Goal: Obtain resource: Obtain resource

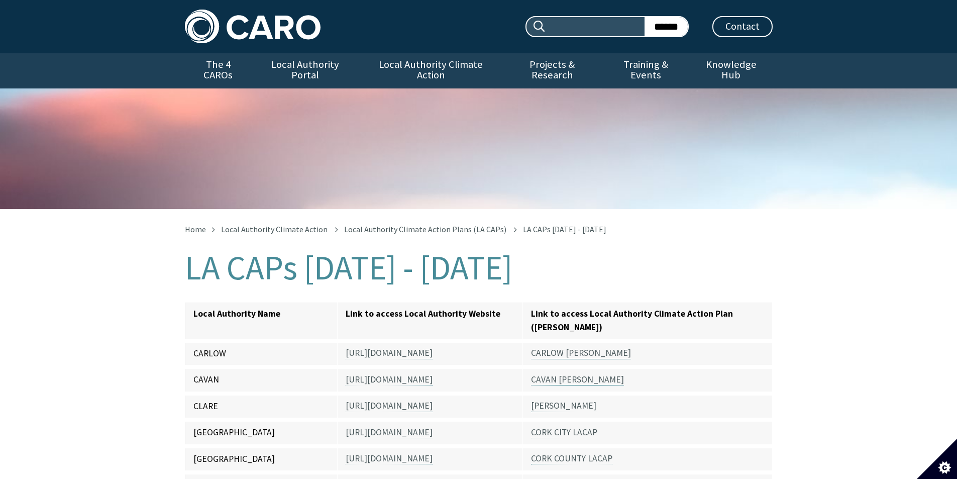
scroll to position [219, 0]
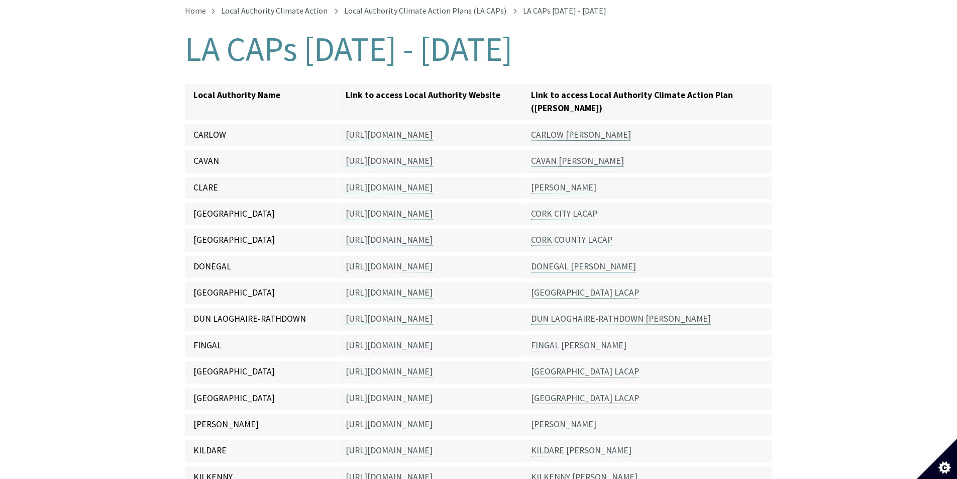
click at [569, 261] on link "DONEGAL [PERSON_NAME]" at bounding box center [583, 267] width 105 height 12
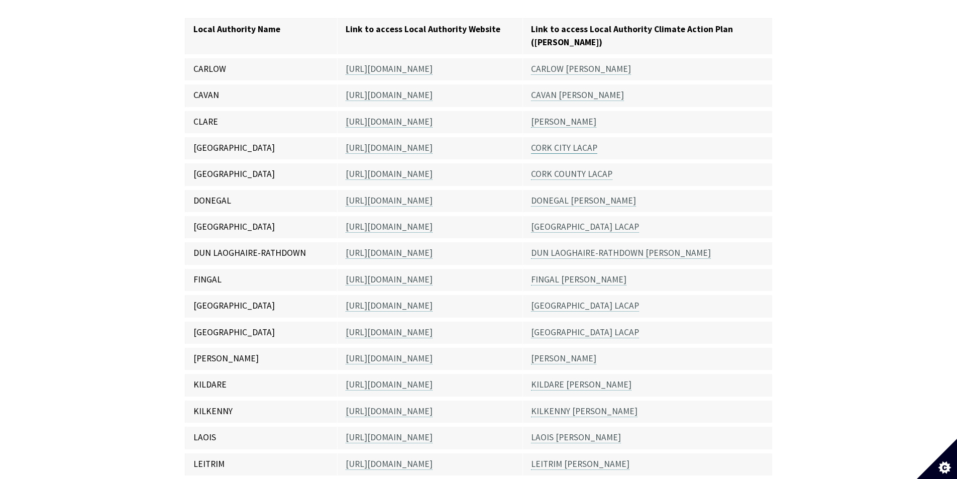
scroll to position [227, 0]
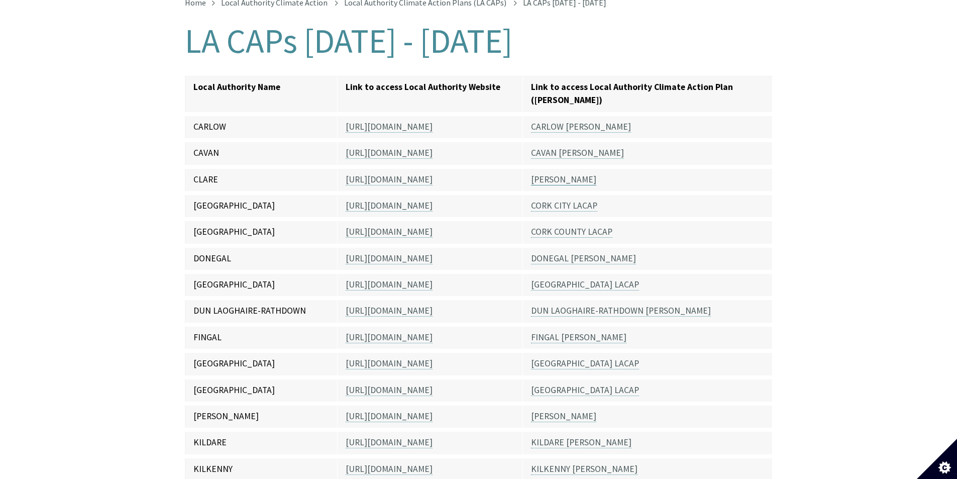
click at [556, 174] on link "[PERSON_NAME]" at bounding box center [563, 180] width 65 height 12
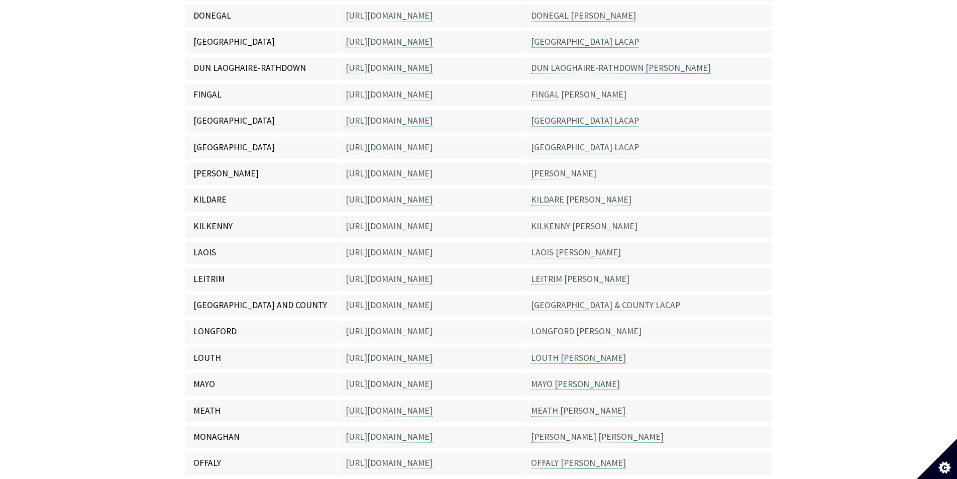
scroll to position [486, 0]
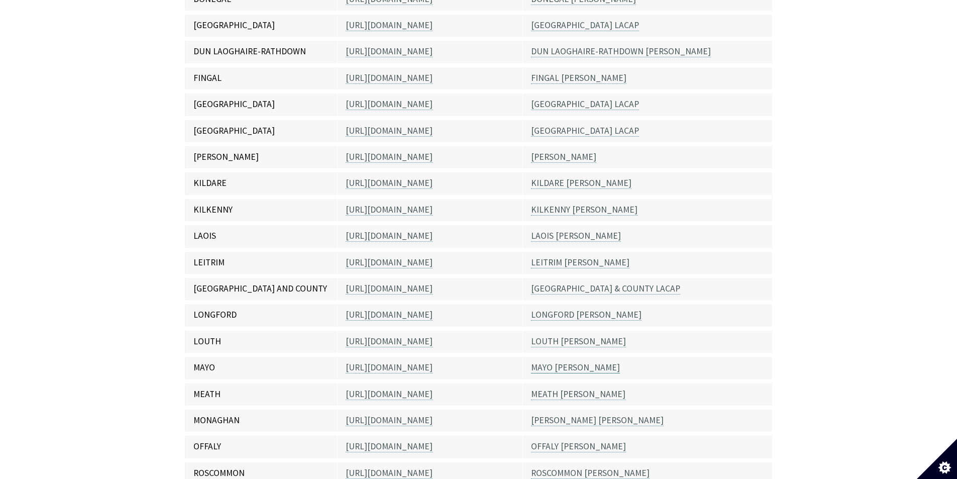
click at [553, 362] on link "MAYO [PERSON_NAME]" at bounding box center [575, 368] width 89 height 12
